Goal: Navigation & Orientation: Find specific page/section

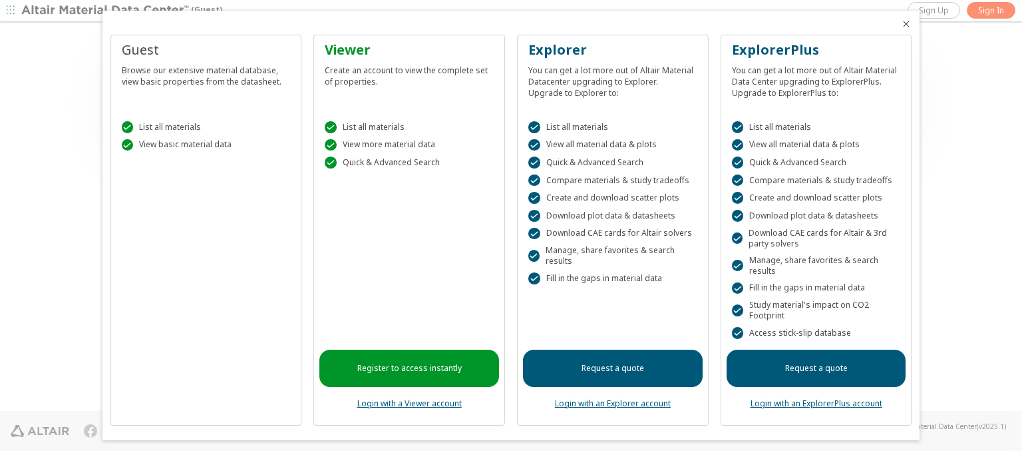
click at [901, 24] on icon "Close" at bounding box center [906, 24] width 11 height 11
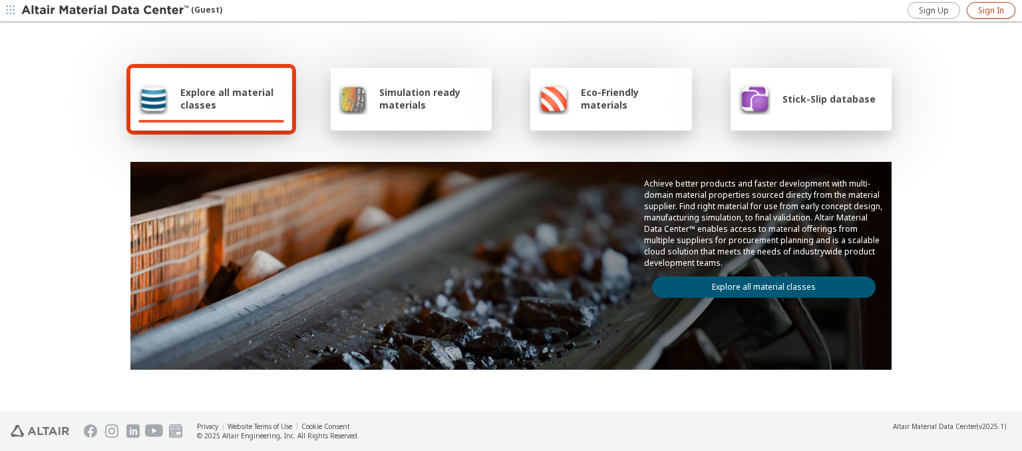
click at [991, 10] on span "Sign In" at bounding box center [992, 10] width 26 height 11
click at [106, 11] on img at bounding box center [106, 10] width 170 height 13
click at [227, 99] on span "Explore all material classes" at bounding box center [232, 98] width 104 height 25
click at [759, 284] on link "Explore all material classes" at bounding box center [764, 286] width 224 height 21
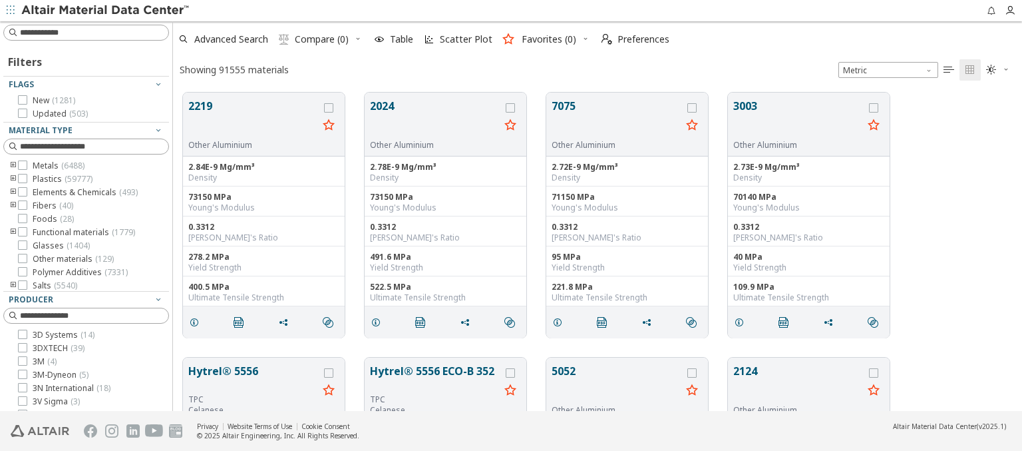
scroll to position [318, 839]
click at [632, 39] on span "Preferences" at bounding box center [644, 39] width 52 height 9
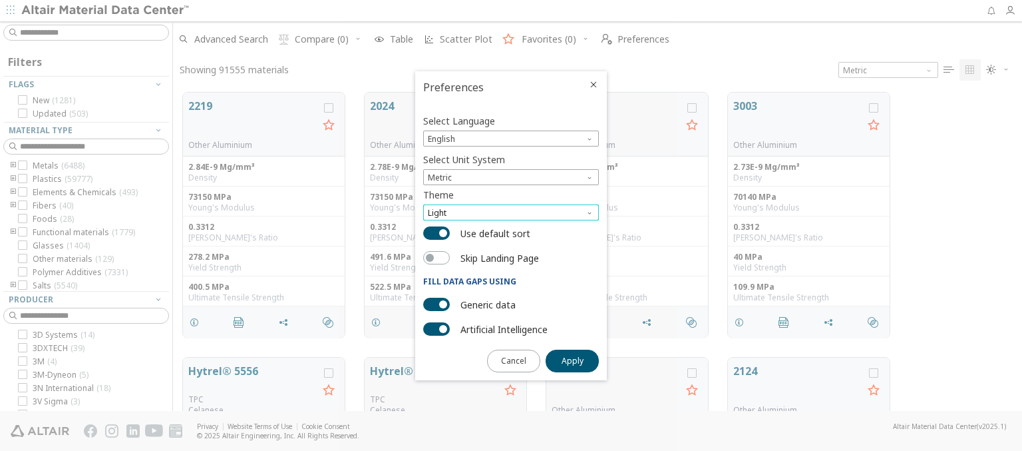
click at [511, 212] on span "Light" at bounding box center [511, 212] width 176 height 16
click at [448, 245] on span "Light Blue" at bounding box center [447, 245] width 37 height 11
click at [572, 359] on span "Apply" at bounding box center [573, 360] width 22 height 11
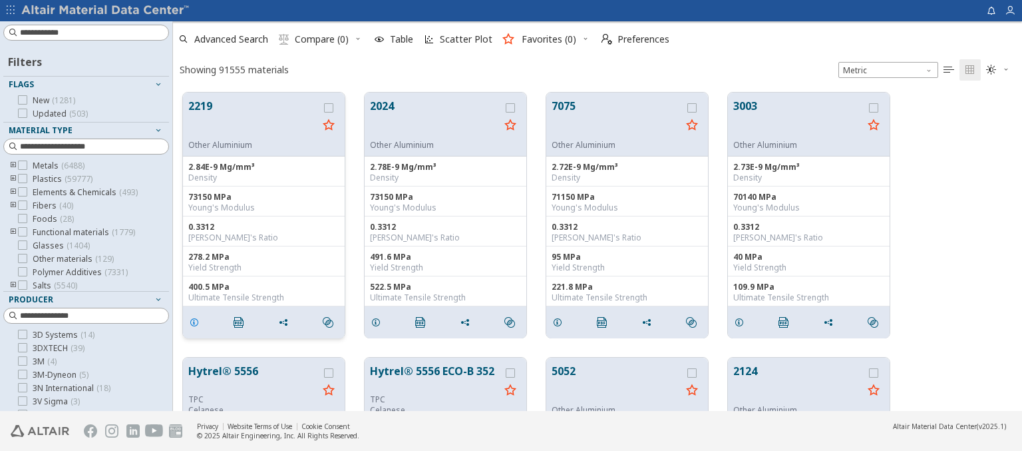
click at [196, 321] on icon "grid" at bounding box center [194, 322] width 11 height 11
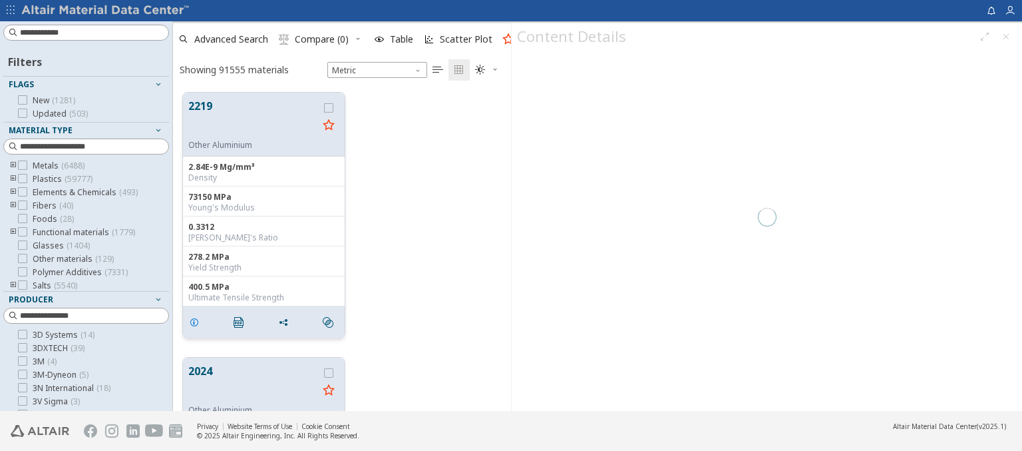
scroll to position [318, 328]
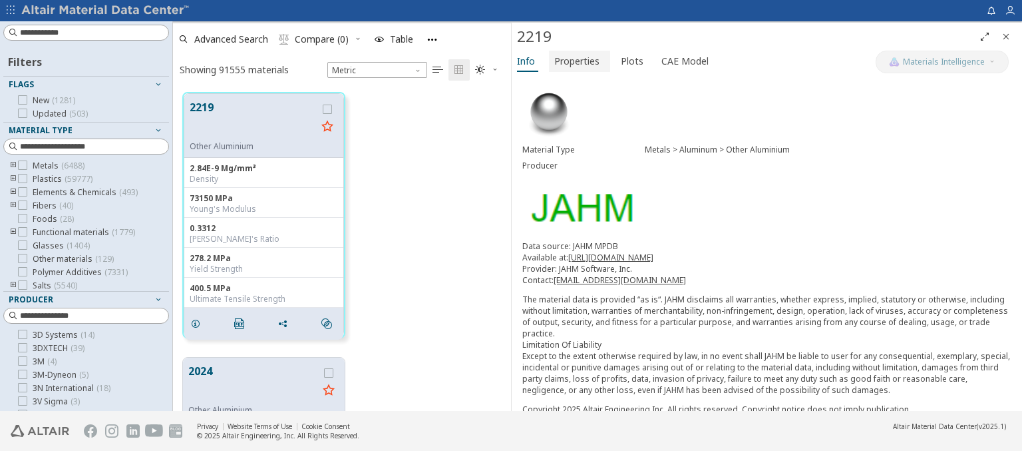
click at [576, 61] on span "Properties" at bounding box center [576, 61] width 45 height 21
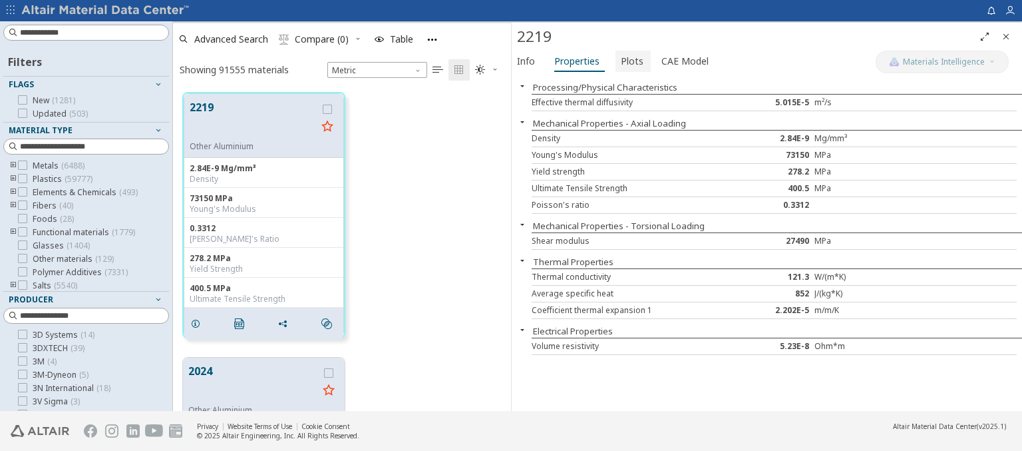
click at [628, 61] on span "Plots" at bounding box center [632, 61] width 23 height 21
